Goal: Transaction & Acquisition: Download file/media

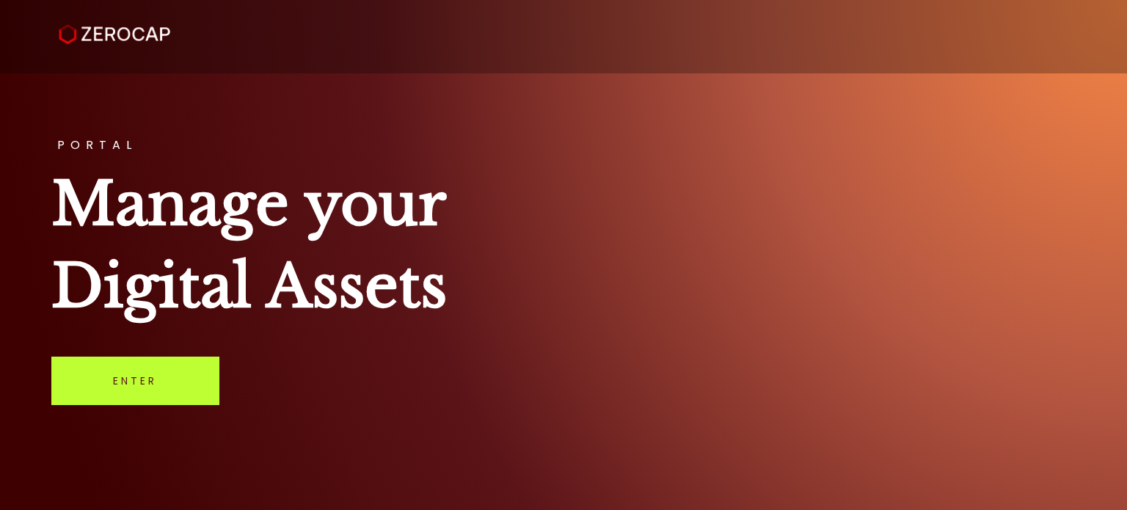
click at [196, 376] on link "Enter" at bounding box center [135, 380] width 168 height 48
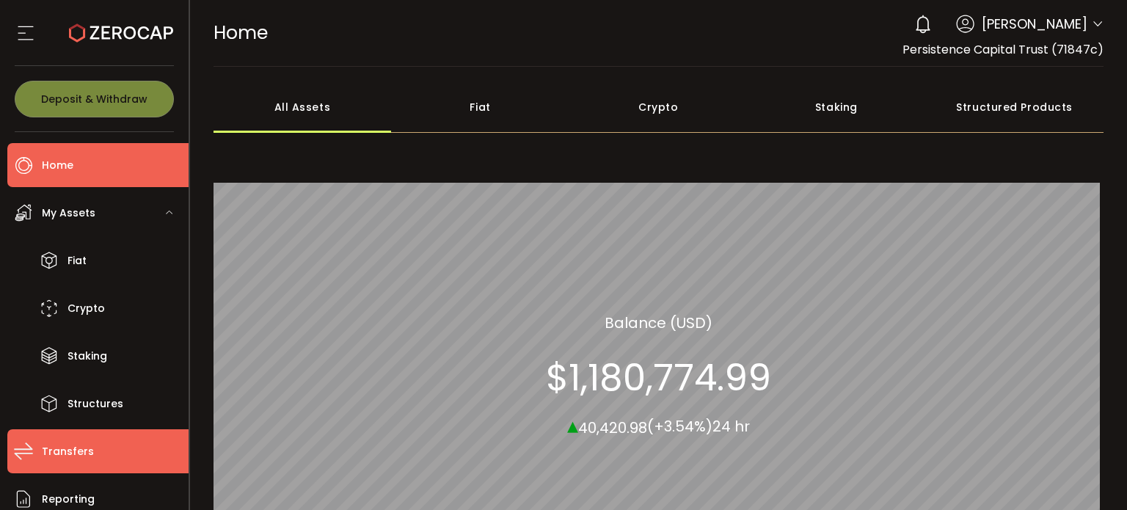
click at [79, 451] on span "Transfers" at bounding box center [68, 451] width 52 height 21
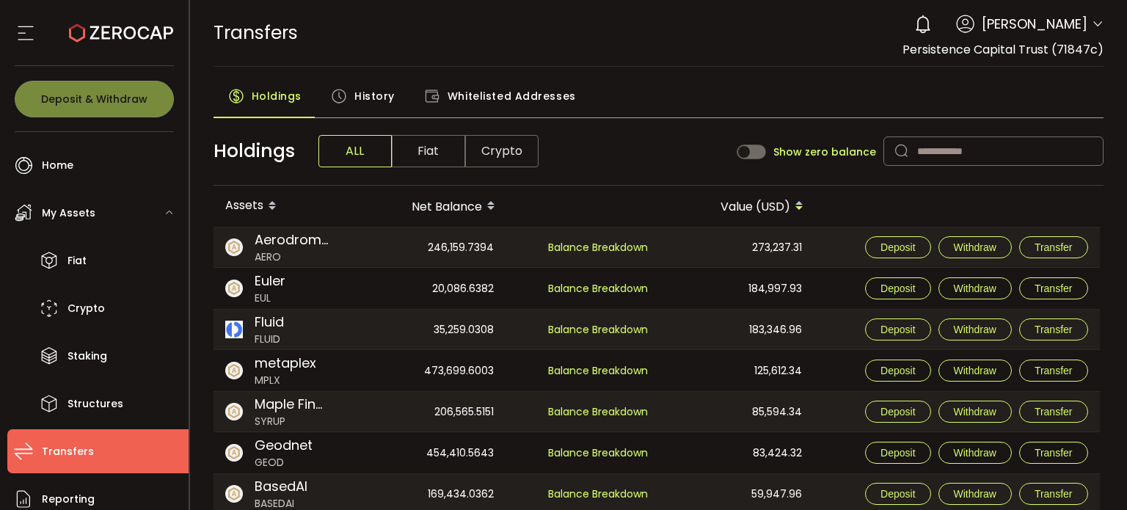
drag, startPoint x: 842, startPoint y: 377, endPoint x: 678, endPoint y: 94, distance: 327.0
click at [678, 94] on div "Holdings History Whitelisted Addresses" at bounding box center [658, 99] width 890 height 37
click at [365, 90] on span "History" at bounding box center [374, 95] width 40 height 29
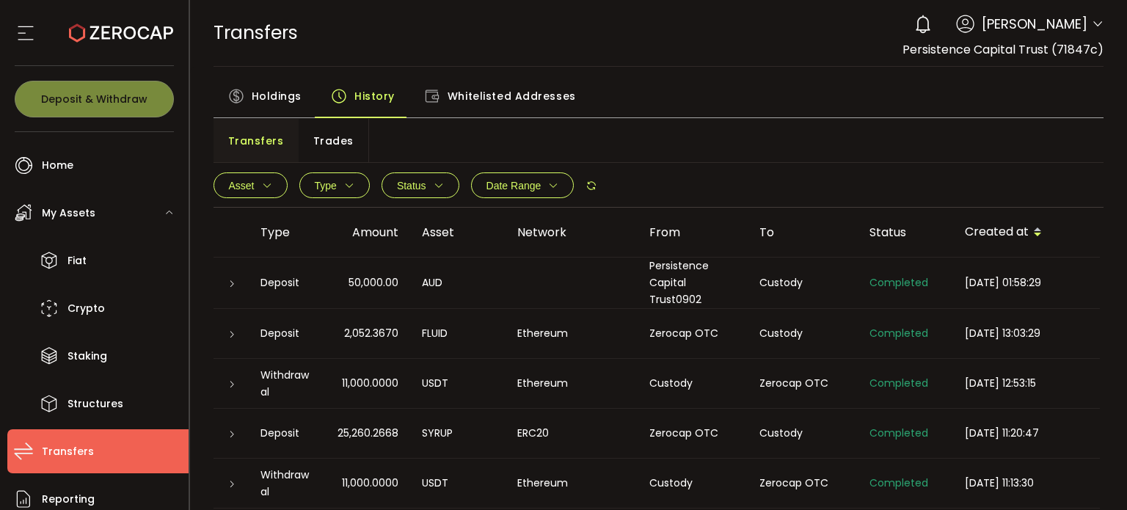
drag, startPoint x: 751, startPoint y: 182, endPoint x: 550, endPoint y: 290, distance: 228.1
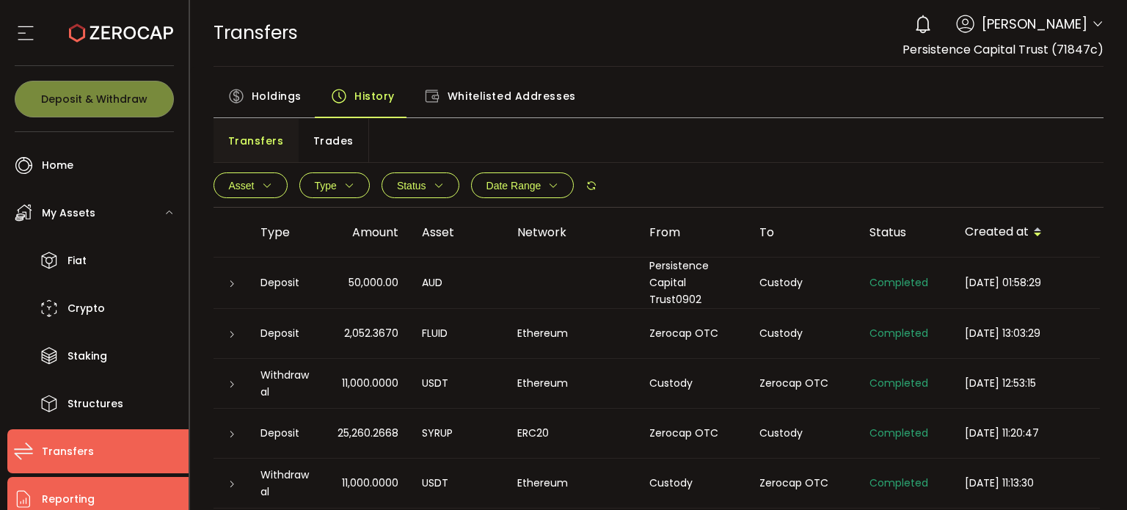
drag, startPoint x: 550, startPoint y: 290, endPoint x: 67, endPoint y: 494, distance: 524.9
click at [67, 494] on span "Reporting" at bounding box center [68, 498] width 53 height 21
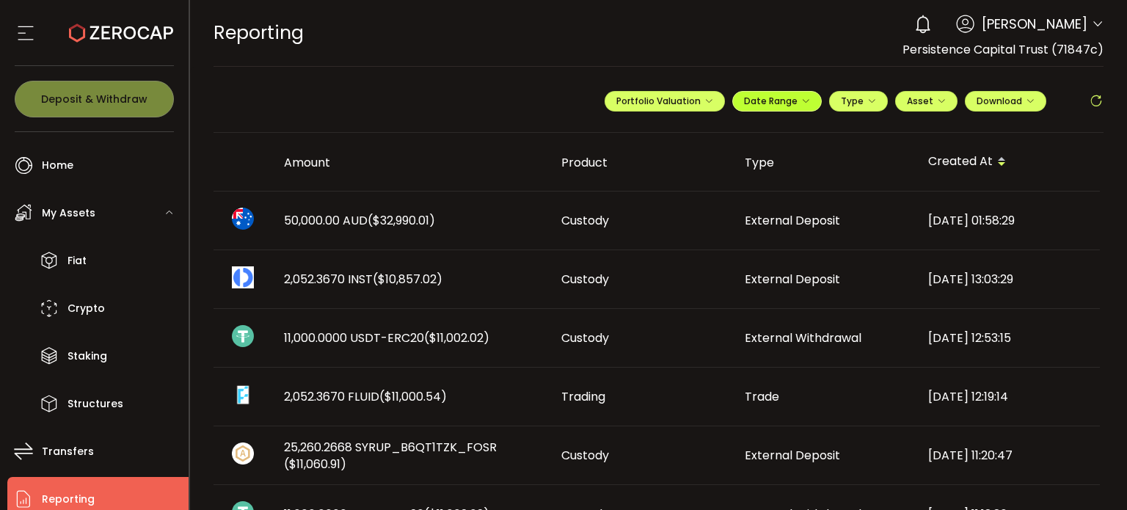
click at [801, 98] on icon "button" at bounding box center [805, 101] width 9 height 9
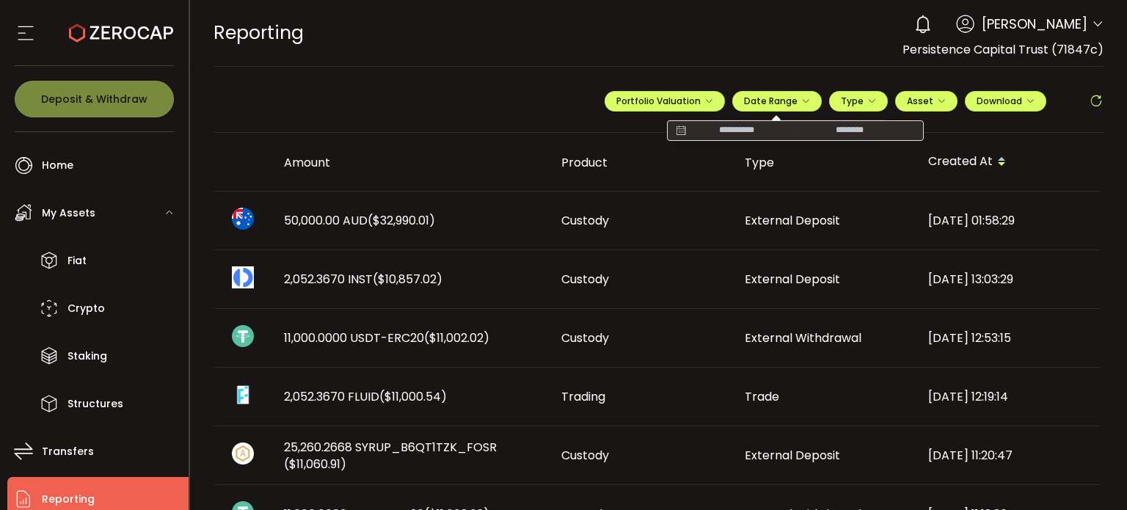
click at [747, 140] on th "Type" at bounding box center [824, 162] width 183 height 59
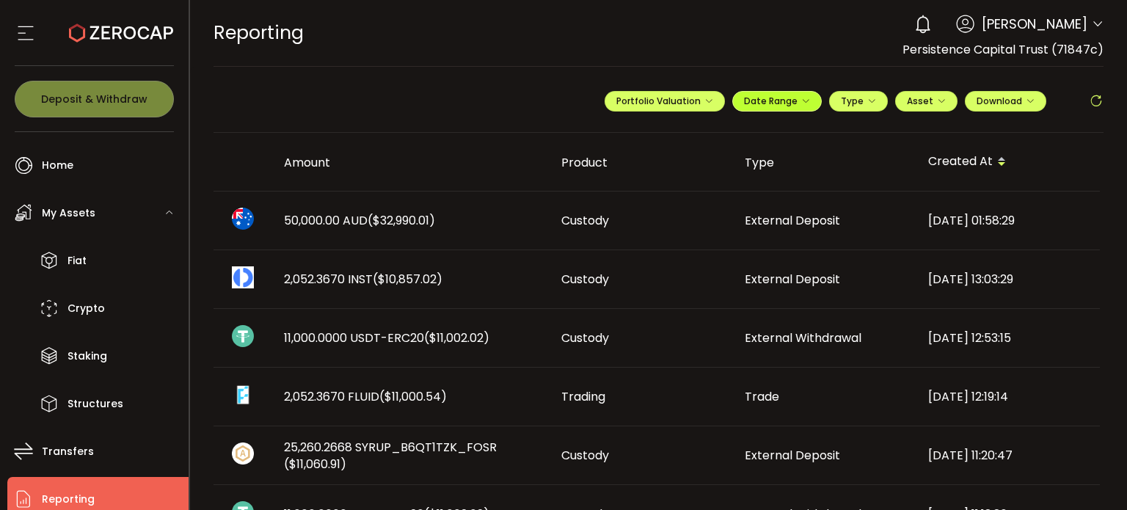
click at [751, 107] on button "Date Range" at bounding box center [776, 101] width 89 height 21
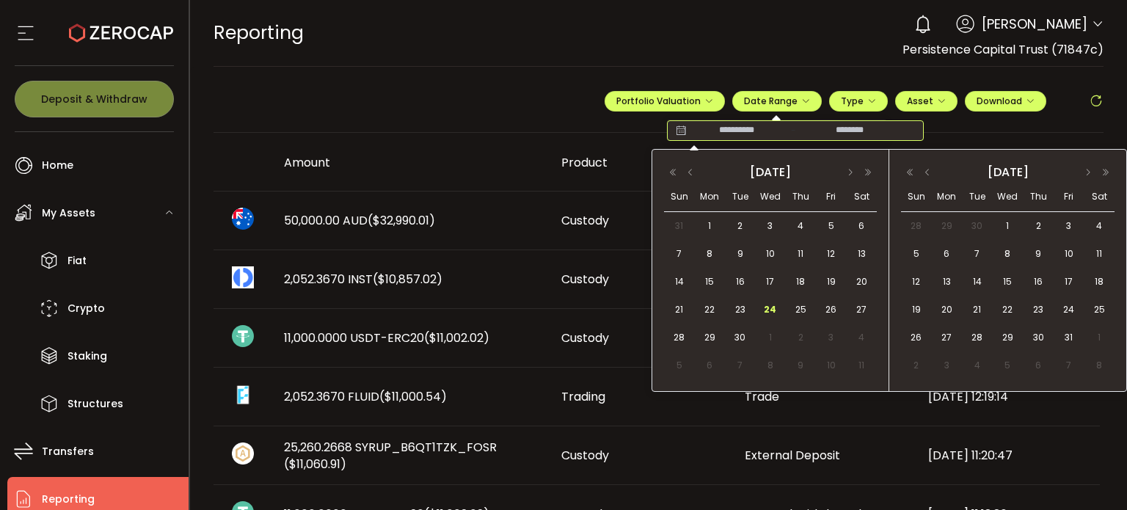
click at [743, 129] on input at bounding box center [736, 130] width 94 height 15
click at [714, 224] on span "1" at bounding box center [709, 226] width 18 height 18
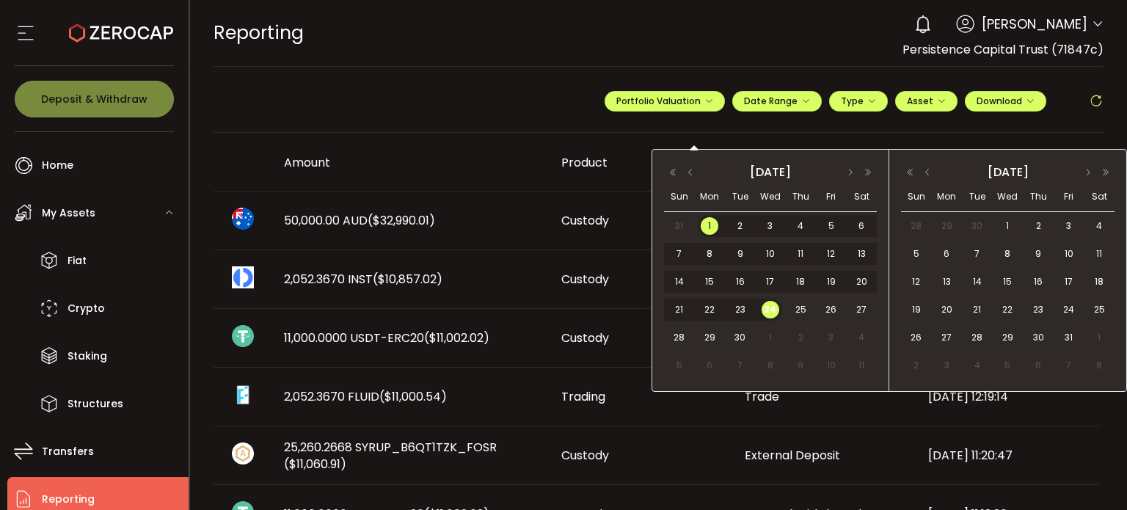
click at [777, 305] on span "24" at bounding box center [770, 310] width 18 height 18
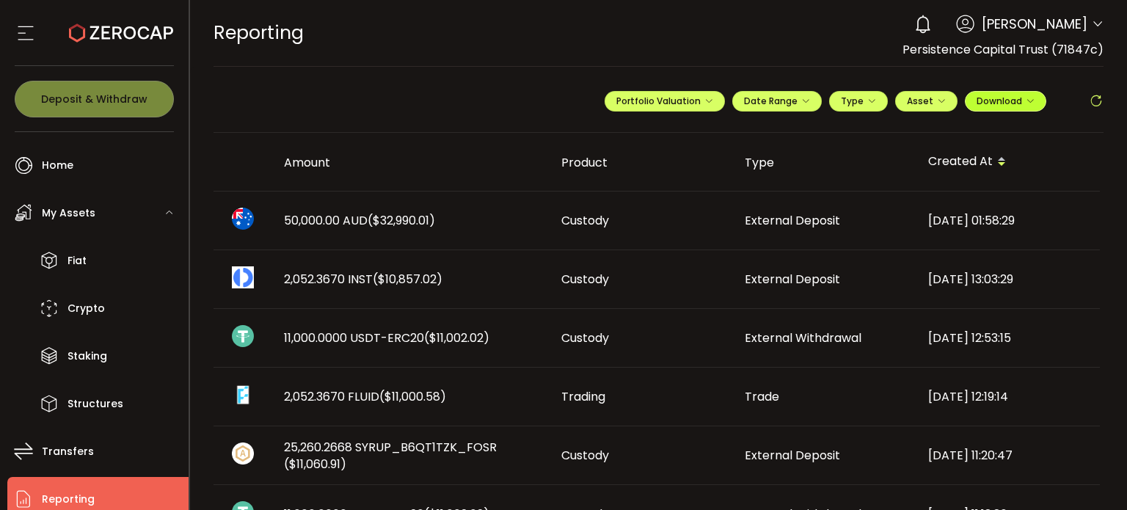
click at [1013, 101] on span "Download" at bounding box center [1005, 101] width 58 height 12
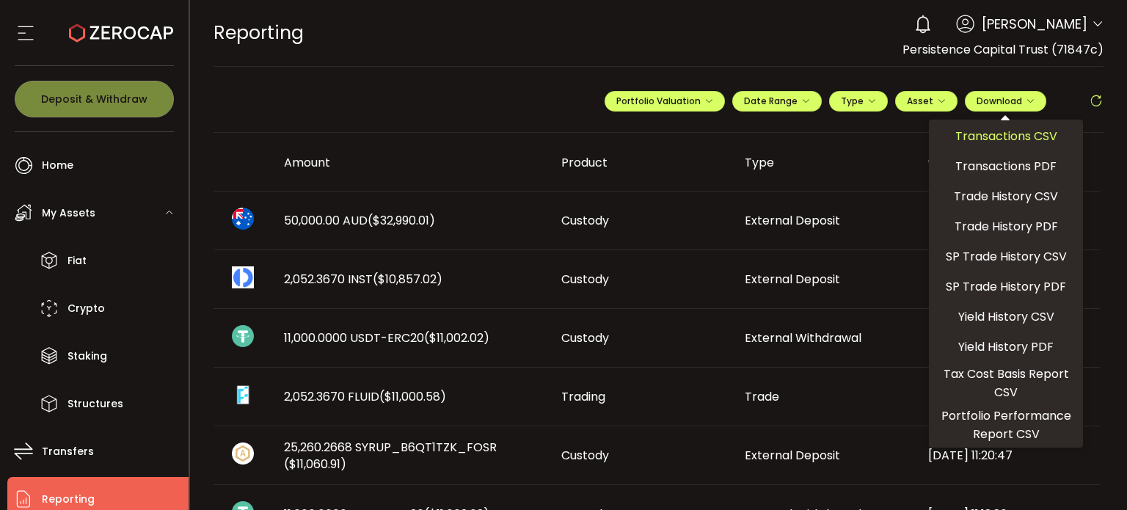
click at [1003, 137] on span "Transactions CSV" at bounding box center [1006, 136] width 102 height 18
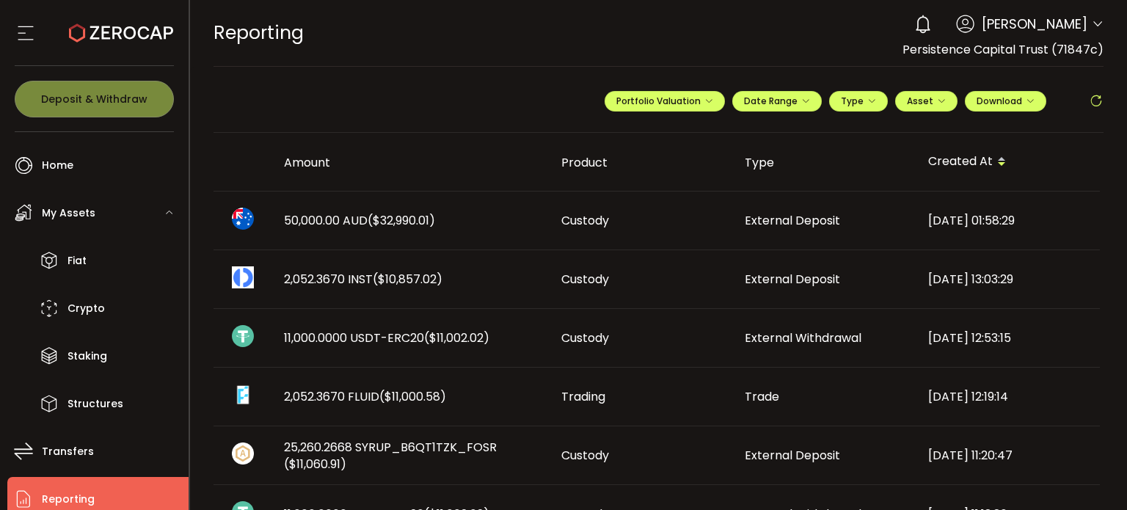
click at [752, 52] on div "REPORTING Buy Power $0.00 USD Reporting Reporting Verify Your Identity 0 Niranj…" at bounding box center [658, 33] width 890 height 66
click at [1008, 95] on span "Download" at bounding box center [1005, 101] width 58 height 12
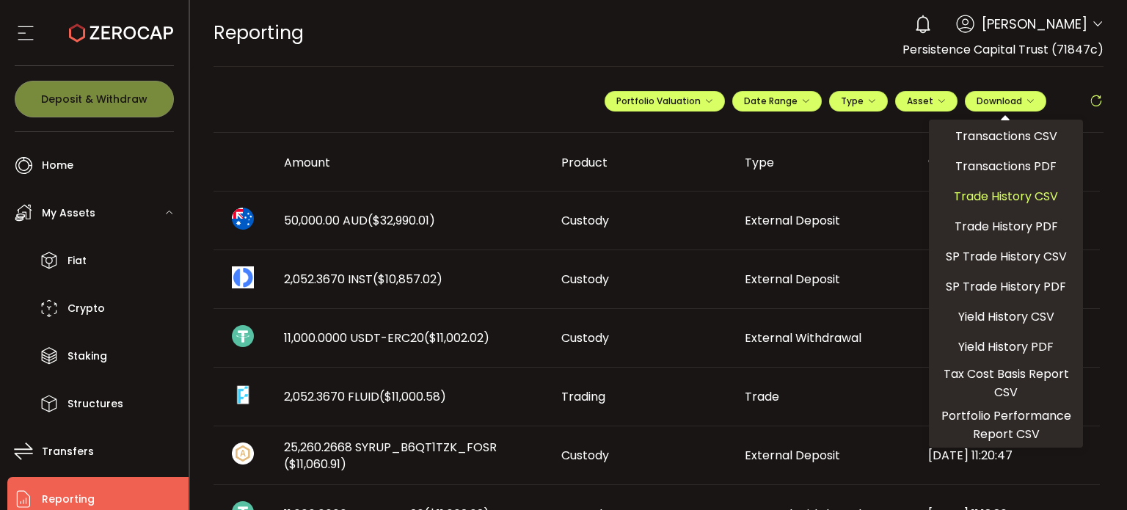
click at [976, 205] on div "Trade History CSV" at bounding box center [1005, 196] width 147 height 26
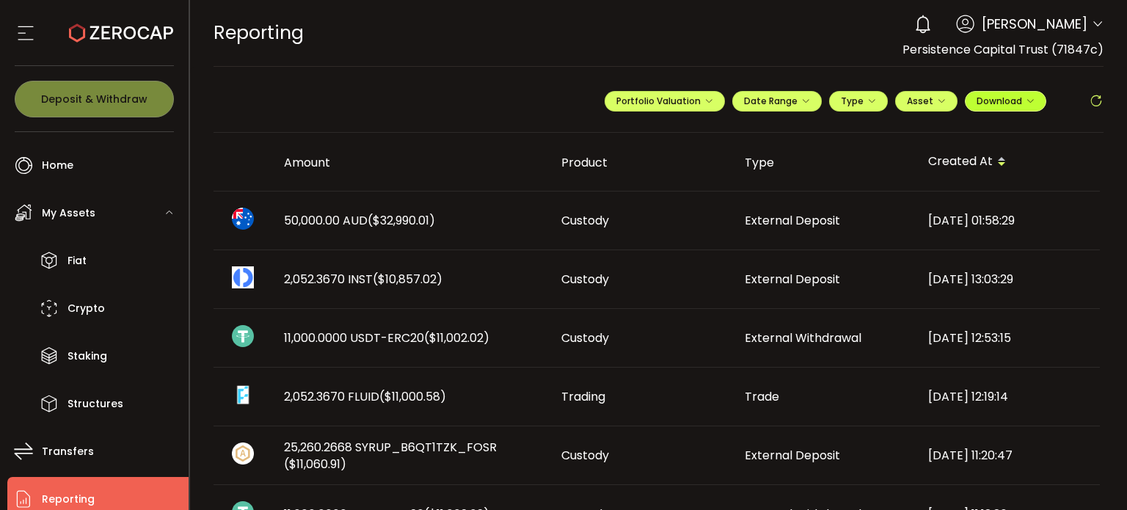
click at [984, 96] on span "Download" at bounding box center [1005, 101] width 58 height 12
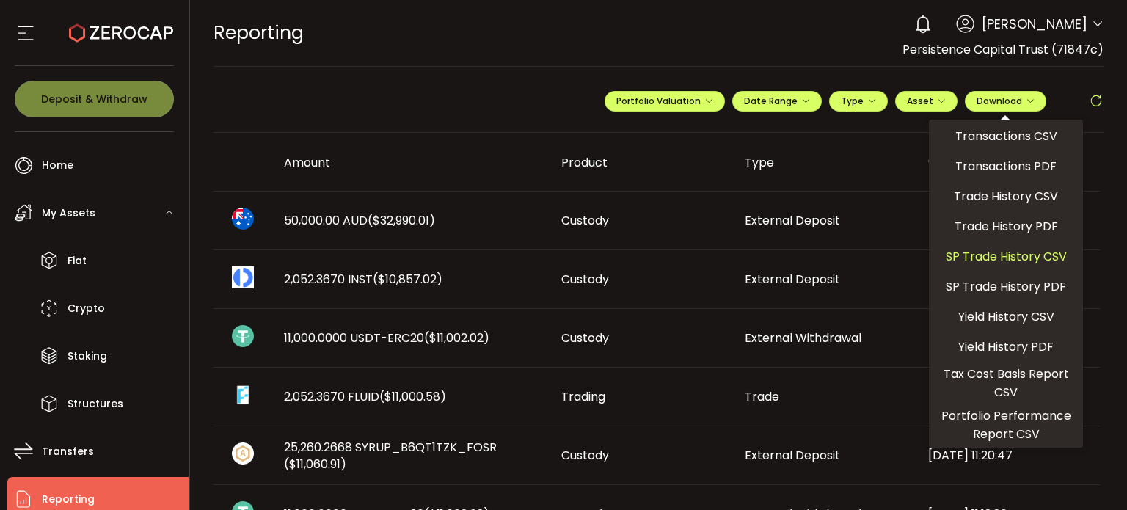
click at [982, 252] on span "SP Trade History CSV" at bounding box center [1005, 256] width 121 height 18
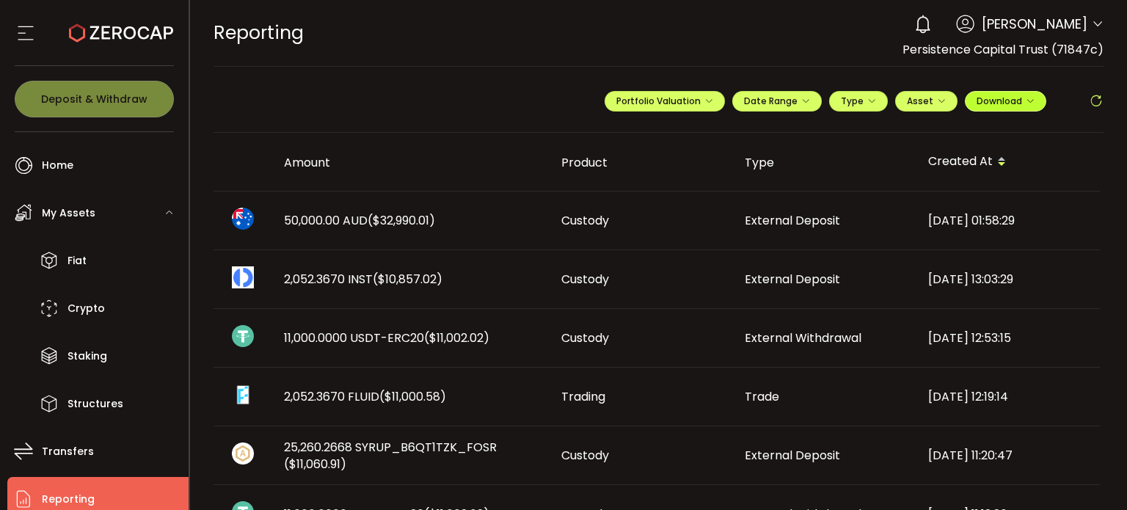
click at [985, 100] on span "Download" at bounding box center [1005, 101] width 58 height 12
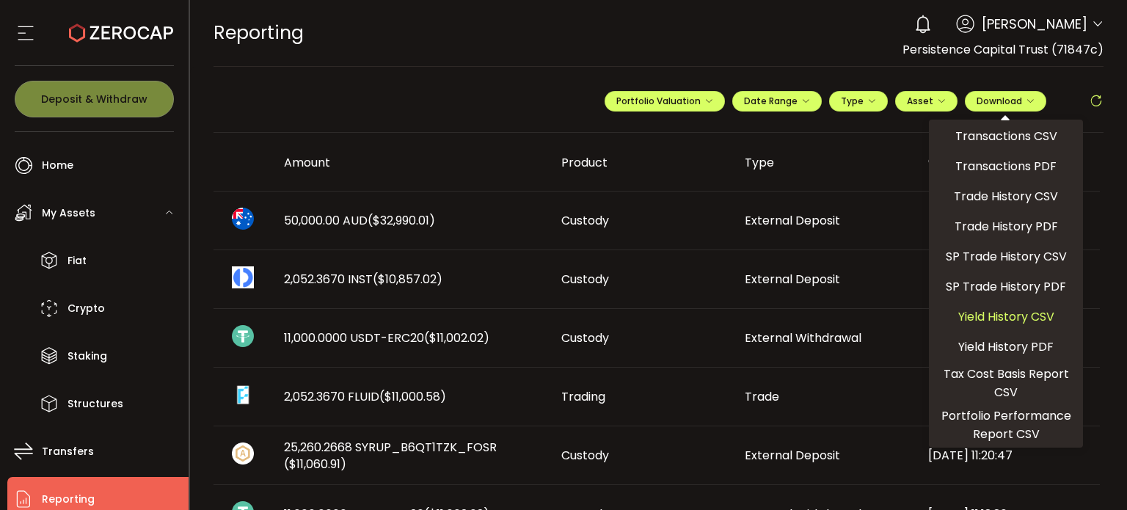
click at [989, 318] on span "Yield History CSV" at bounding box center [1006, 316] width 96 height 18
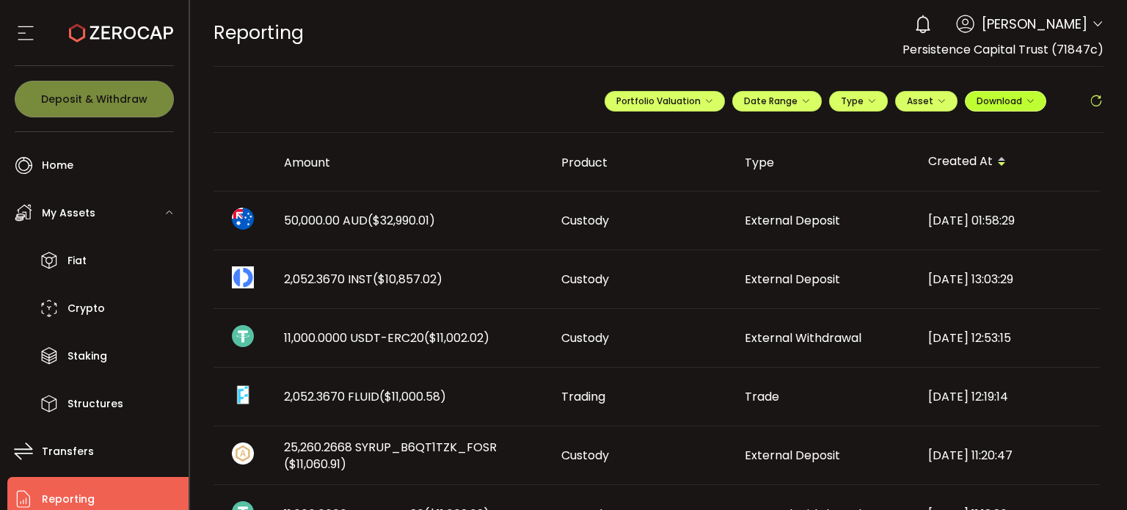
click at [992, 96] on span "Download" at bounding box center [1005, 101] width 58 height 12
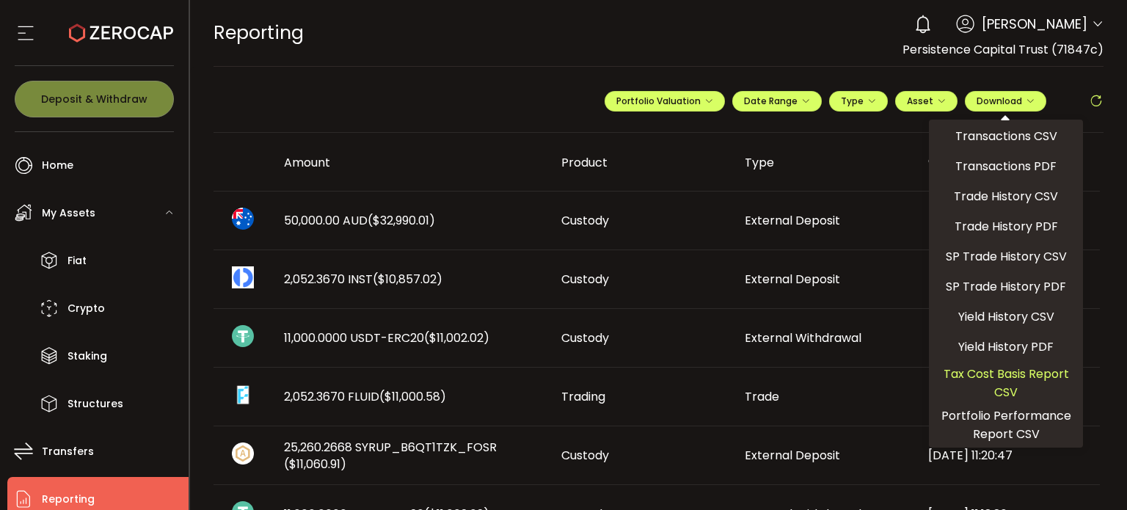
click at [998, 376] on span "Tax Cost Basis Report CSV" at bounding box center [1005, 383] width 142 height 37
click at [941, 413] on span "Portfolio Performance Report CSV" at bounding box center [1005, 424] width 142 height 37
